Goal: Task Accomplishment & Management: Use online tool/utility

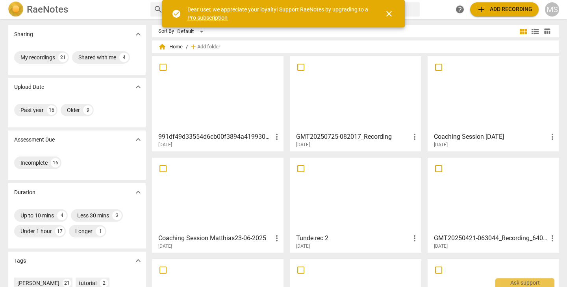
click at [519, 7] on span "add Add recording" at bounding box center [504, 9] width 56 height 9
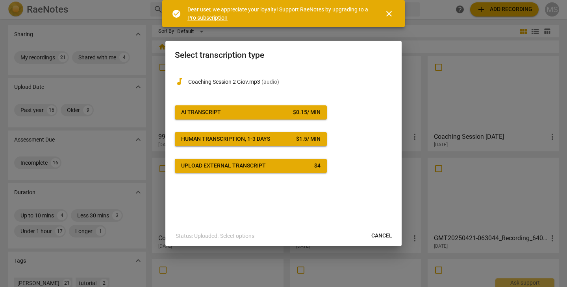
click at [254, 115] on span "AI Transcript $ 0.15 / min" at bounding box center [250, 113] width 139 height 8
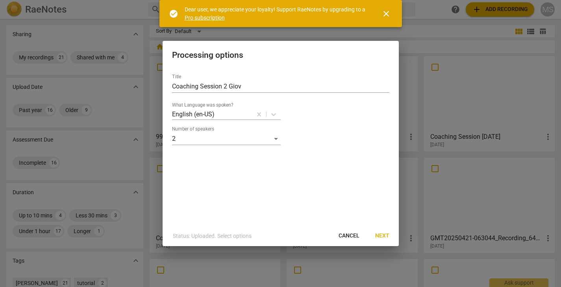
click at [383, 234] on span "Next" at bounding box center [382, 236] width 14 height 8
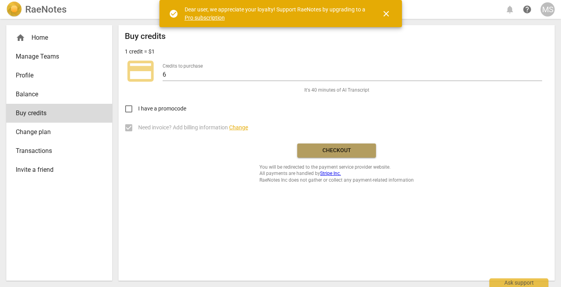
click at [318, 151] on span "Checkout" at bounding box center [337, 151] width 66 height 8
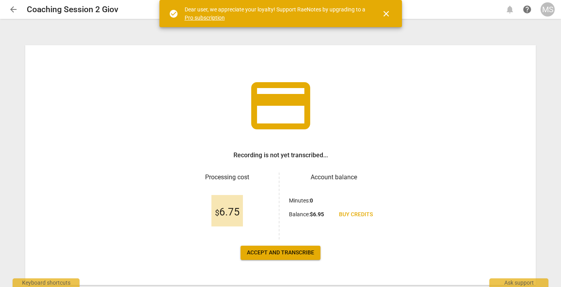
click at [288, 253] on span "Accept and transcribe" at bounding box center [280, 253] width 67 height 8
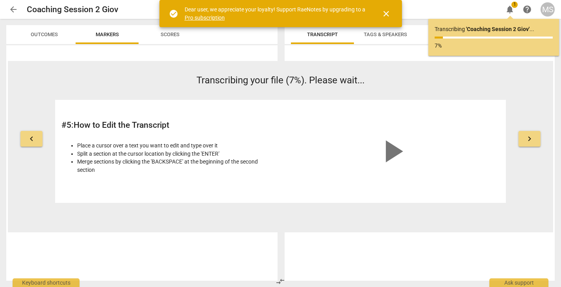
click at [383, 13] on span "close" at bounding box center [386, 13] width 9 height 9
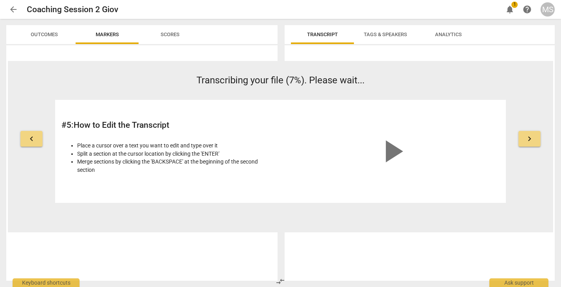
click at [317, 37] on span "Transcript" at bounding box center [322, 34] width 31 height 6
click at [509, 9] on span "notifications" at bounding box center [509, 9] width 9 height 9
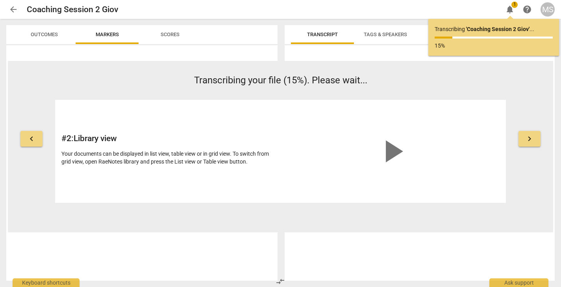
drag, startPoint x: 87, startPoint y: 97, endPoint x: 66, endPoint y: 94, distance: 21.6
click at [66, 94] on div "Transcribing your file (15%). Please wait... # 2 : Library view Your documents …" at bounding box center [280, 139] width 451 height 130
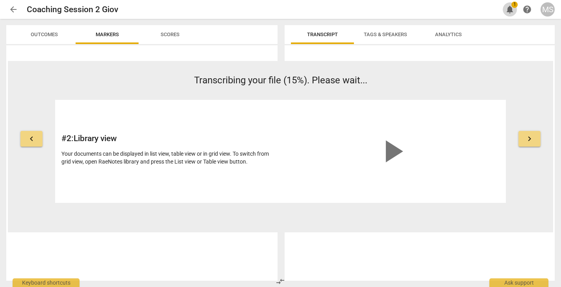
click at [513, 11] on span "notifications" at bounding box center [509, 9] width 9 height 9
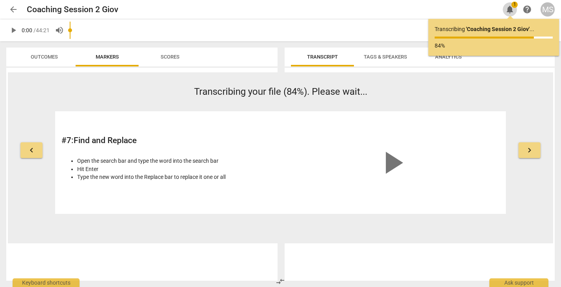
click at [512, 10] on span "notifications" at bounding box center [509, 9] width 9 height 9
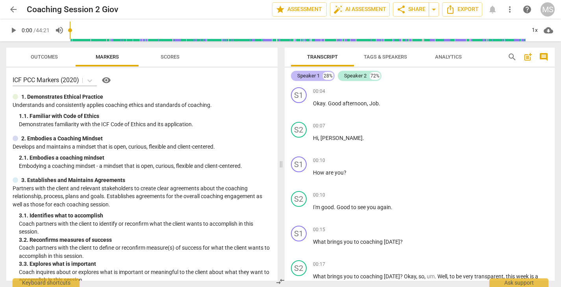
click at [316, 78] on div "Speaker 1" at bounding box center [308, 76] width 22 height 8
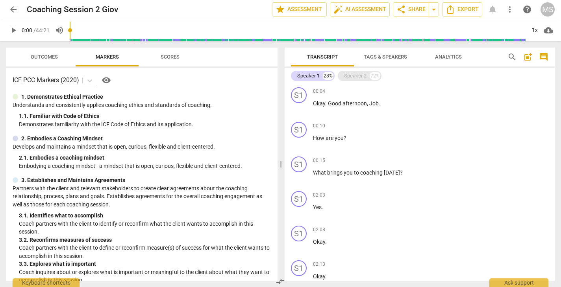
click at [350, 76] on div "Speaker 2" at bounding box center [355, 76] width 22 height 8
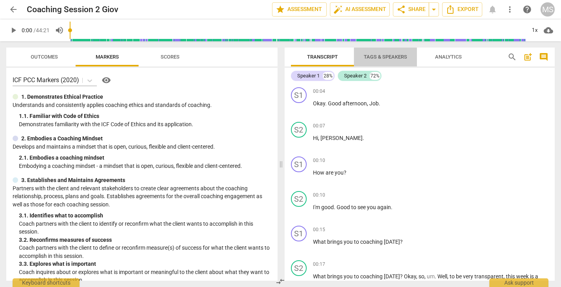
click at [375, 56] on span "Tags & Speakers" at bounding box center [385, 57] width 43 height 6
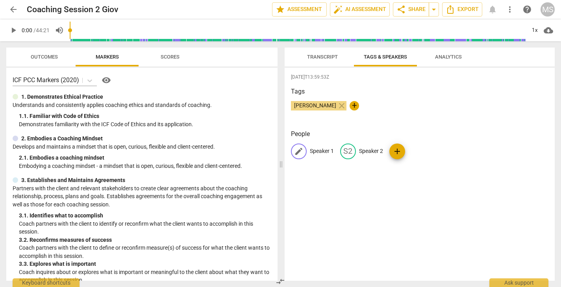
click at [320, 149] on p "Speaker 1" at bounding box center [322, 151] width 24 height 8
type input "[PERSON_NAME]"
click at [419, 150] on p "Speaker 2" at bounding box center [422, 151] width 24 height 8
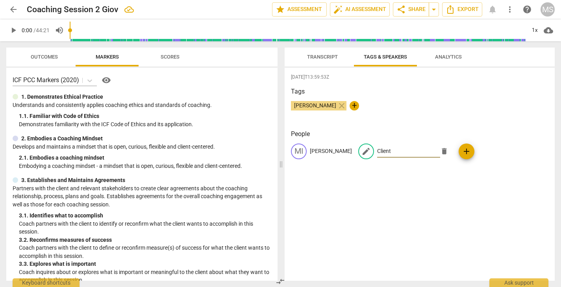
type input "Client"
click at [446, 59] on span "Analytics" at bounding box center [448, 57] width 27 height 6
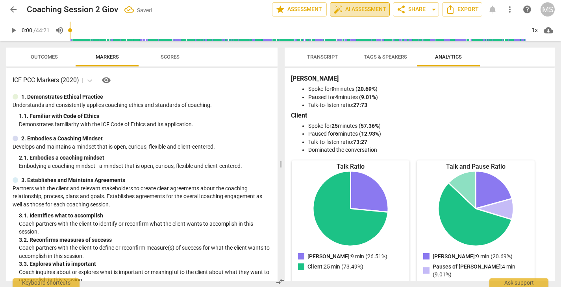
click at [351, 8] on span "auto_fix_high AI Assessment" at bounding box center [359, 9] width 53 height 9
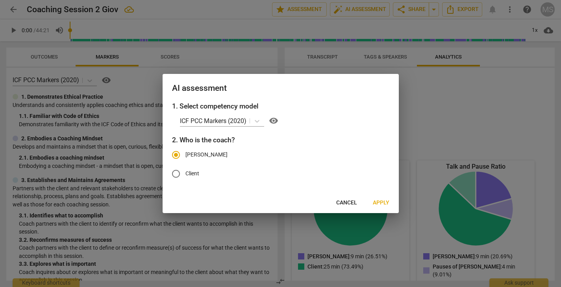
click at [380, 201] on span "Apply" at bounding box center [381, 203] width 17 height 8
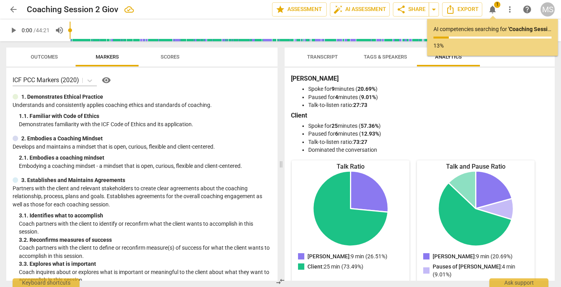
click at [380, 201] on icon "[PERSON_NAME]: 9 min (26.51%)" at bounding box center [370, 191] width 38 height 41
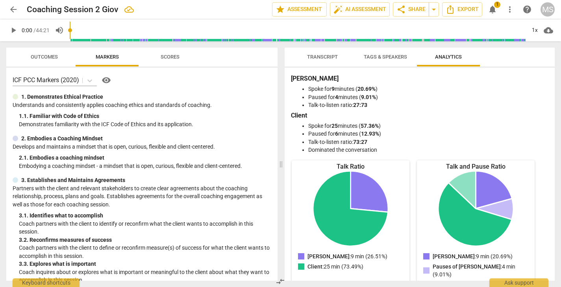
click at [495, 6] on span "1" at bounding box center [497, 5] width 6 height 6
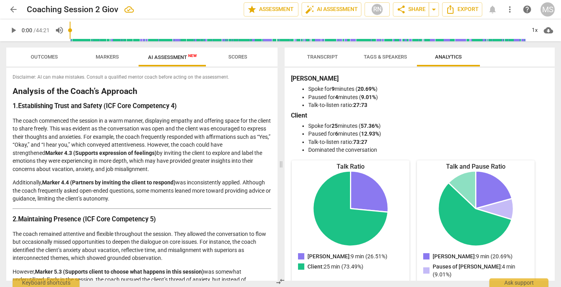
click at [323, 57] on span "Transcript" at bounding box center [322, 57] width 31 height 6
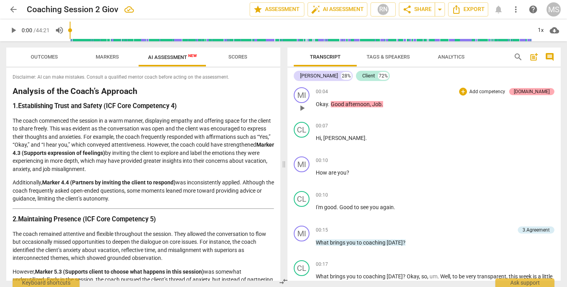
click at [542, 93] on div "[DOMAIN_NAME]" at bounding box center [532, 91] width 36 height 7
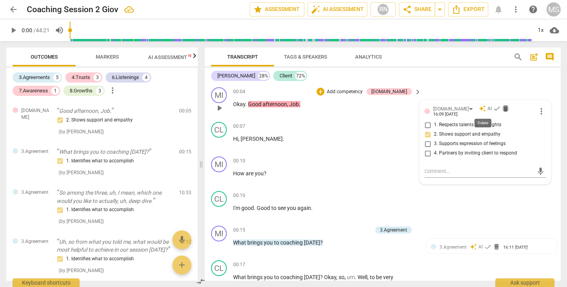
click at [502, 106] on span "delete" at bounding box center [506, 109] width 8 height 8
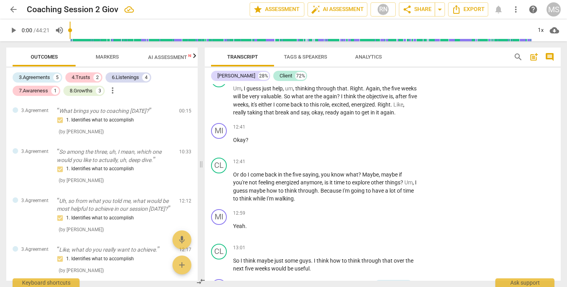
scroll to position [2788, 0]
click at [14, 9] on span "arrow_back" at bounding box center [13, 9] width 9 height 9
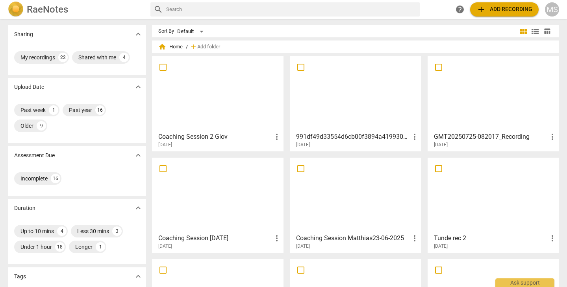
click at [275, 138] on span "more_vert" at bounding box center [276, 136] width 9 height 9
click at [207, 138] on div at bounding box center [283, 143] width 567 height 287
click at [208, 136] on h3 "Coaching Session 2 Giov" at bounding box center [215, 136] width 114 height 9
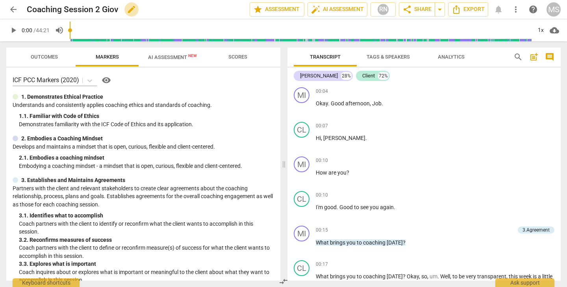
click at [129, 8] on span "edit" at bounding box center [131, 9] width 9 height 9
type input "Coaching Session 2 [PERSON_NAME]"
click at [253, 93] on div "1. Demonstrates Ethical Practice" at bounding box center [143, 97] width 261 height 8
click at [236, 59] on span "Scores" at bounding box center [237, 57] width 19 height 6
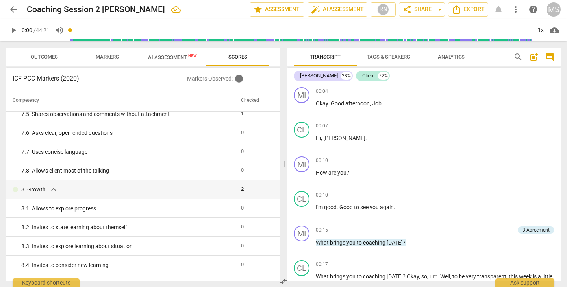
scroll to position [635, 0]
